Goal: Find specific page/section: Find specific page/section

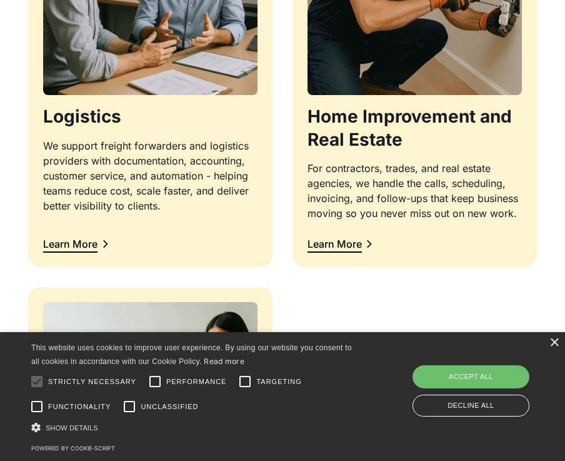
scroll to position [1376, 0]
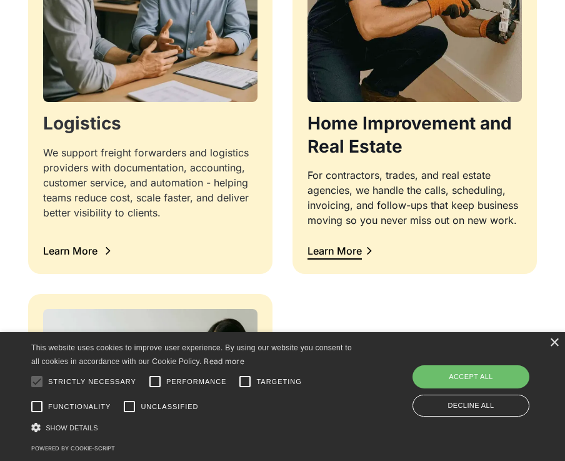
click at [169, 122] on h3 "Logistics" at bounding box center [150, 123] width 214 height 23
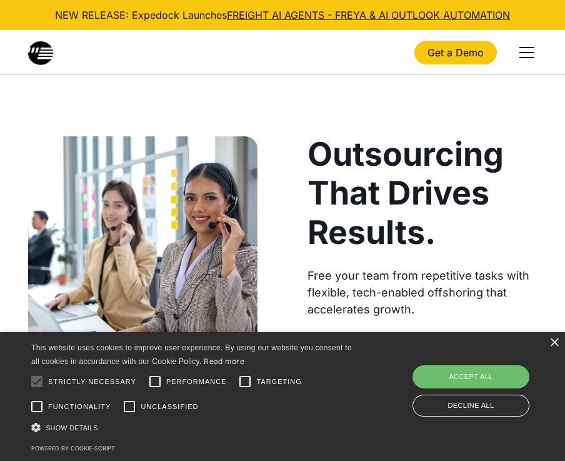
click at [528, 52] on div "menu" at bounding box center [527, 52] width 15 height 1
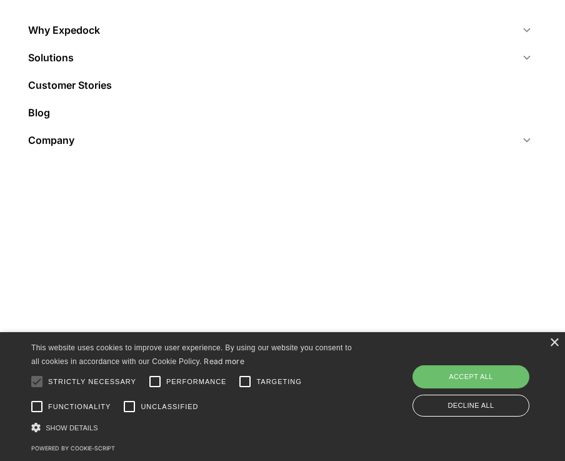
scroll to position [63, 0]
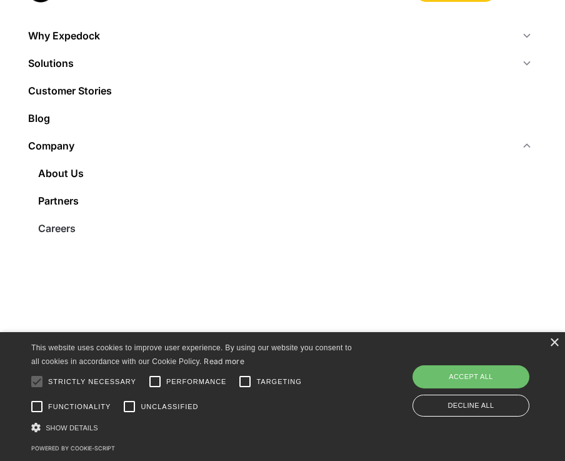
click at [68, 224] on link "Careers" at bounding box center [282, 228] width 509 height 28
